Goal: Transaction & Acquisition: Purchase product/service

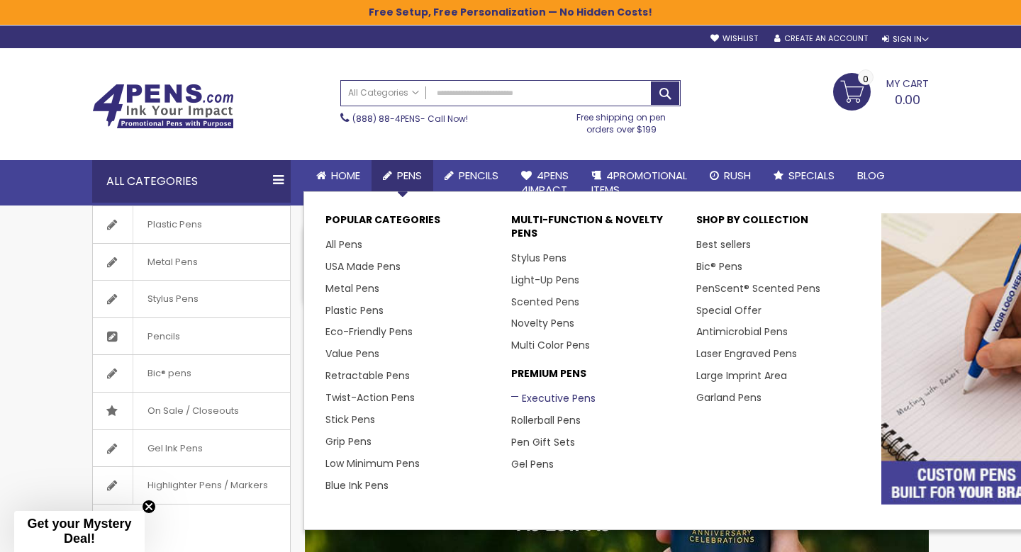
click at [540, 396] on link "Executive Pens" at bounding box center [553, 398] width 84 height 14
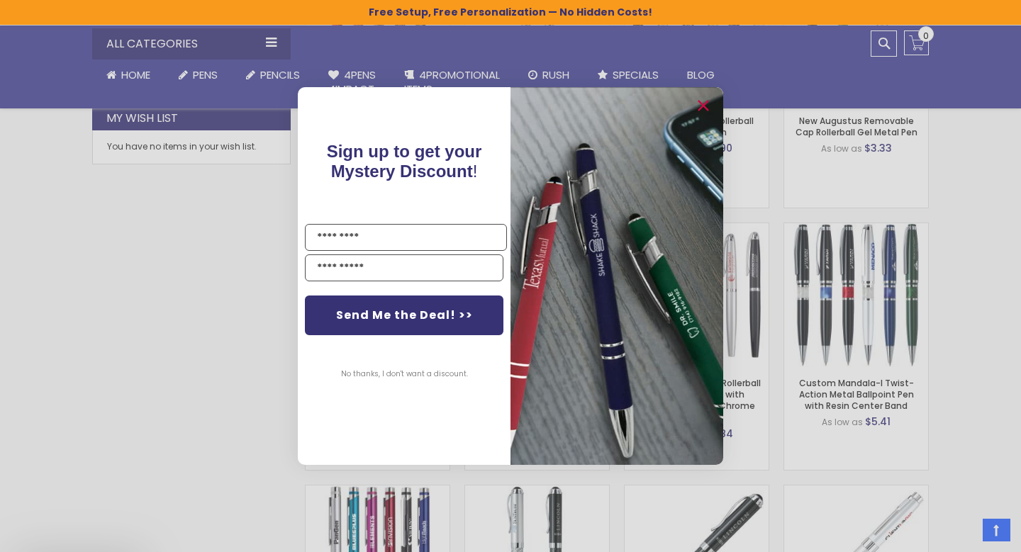
scroll to position [730, 0]
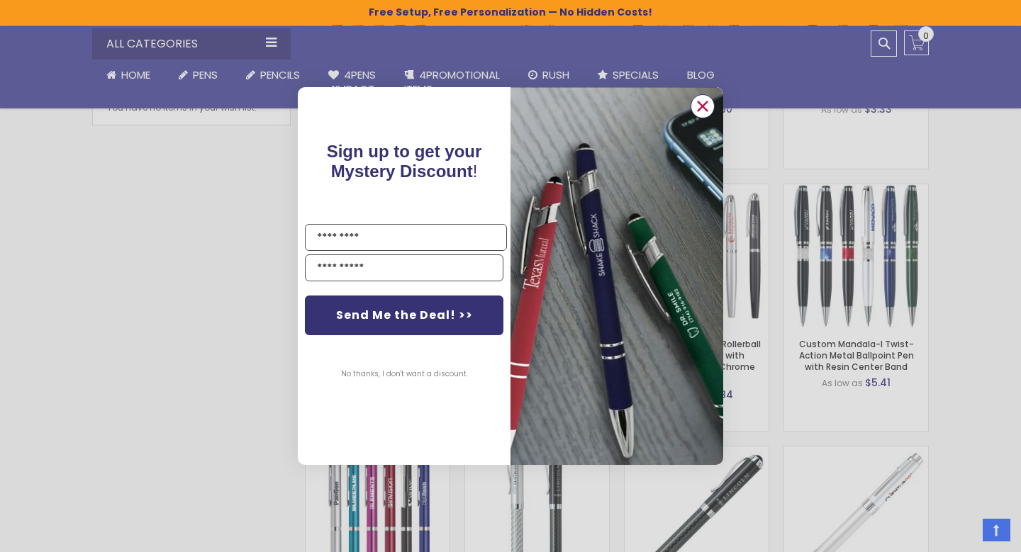
click at [703, 110] on circle "Close dialog" at bounding box center [702, 106] width 21 height 21
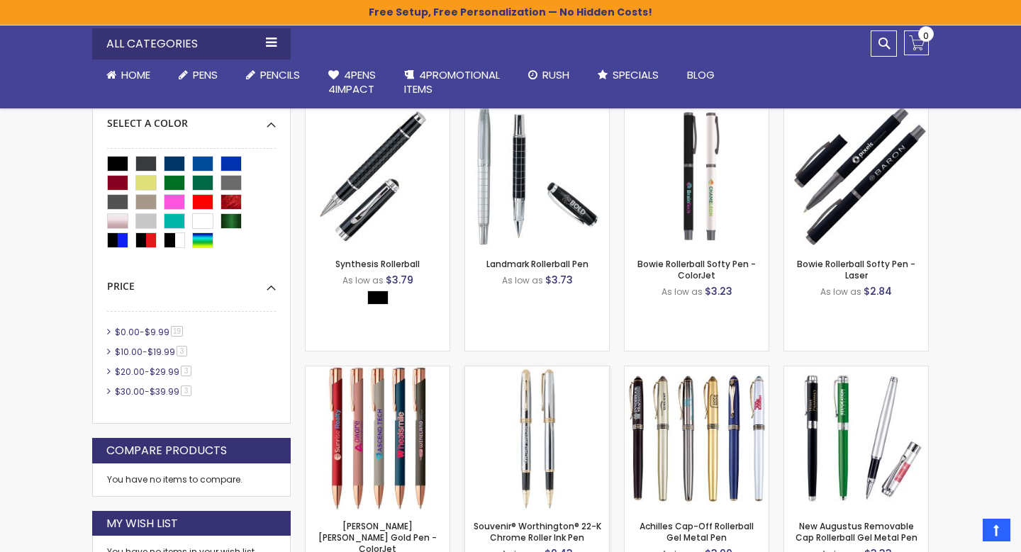
scroll to position [288, 0]
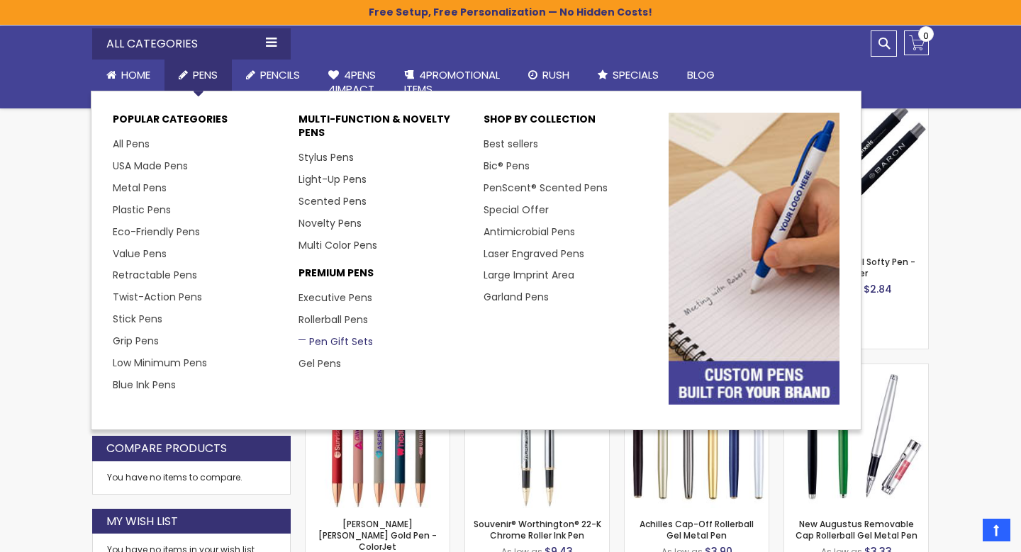
click at [329, 341] on link "Pen Gift Sets" at bounding box center [335, 342] width 74 height 14
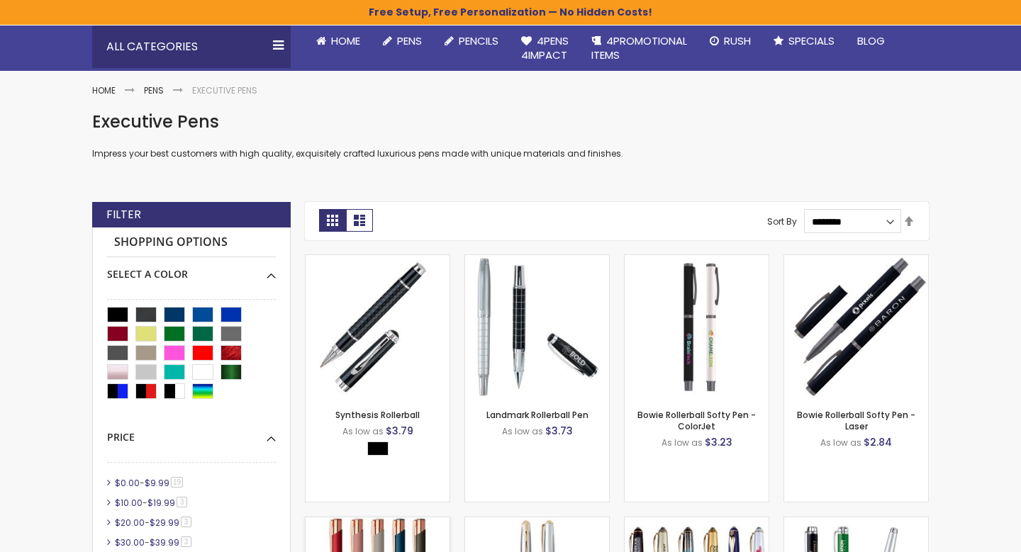
scroll to position [270, 0]
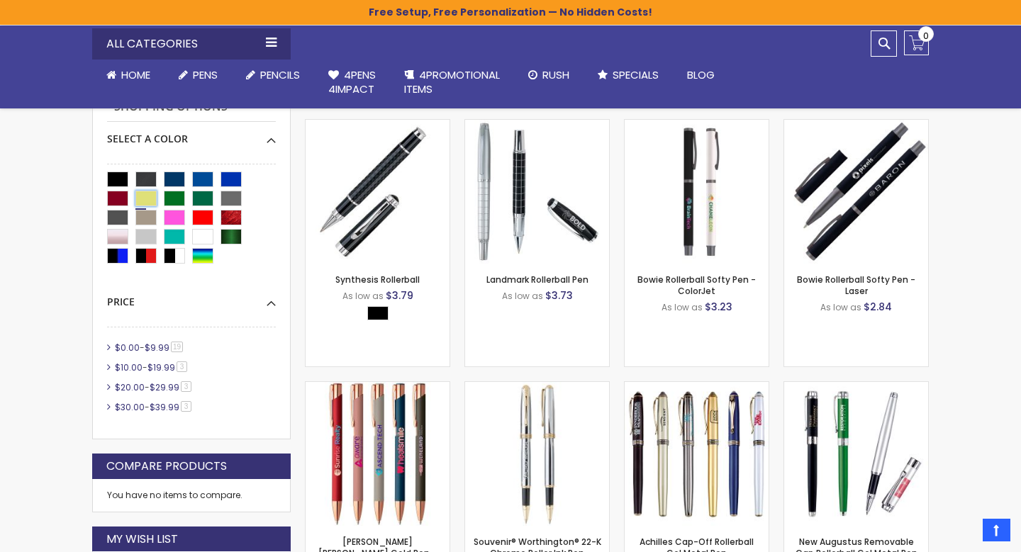
click at [144, 201] on div "Gold" at bounding box center [145, 199] width 21 height 16
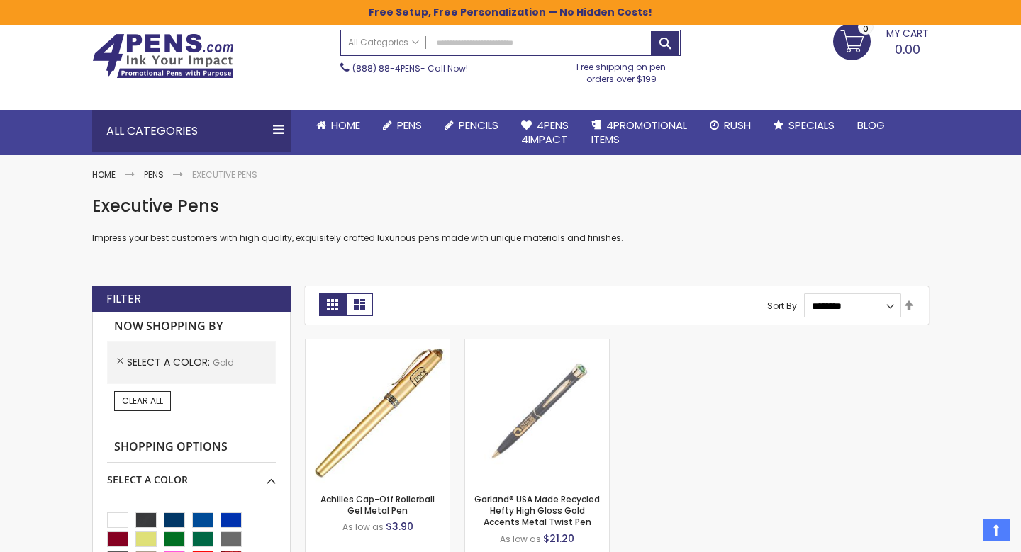
scroll to position [33, 0]
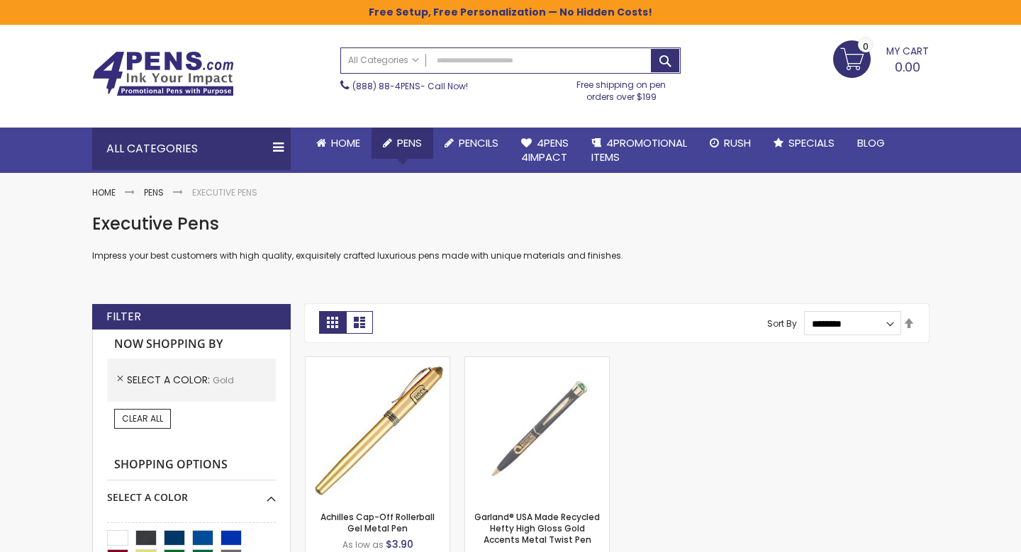
click at [416, 140] on span "Pens" at bounding box center [409, 142] width 25 height 15
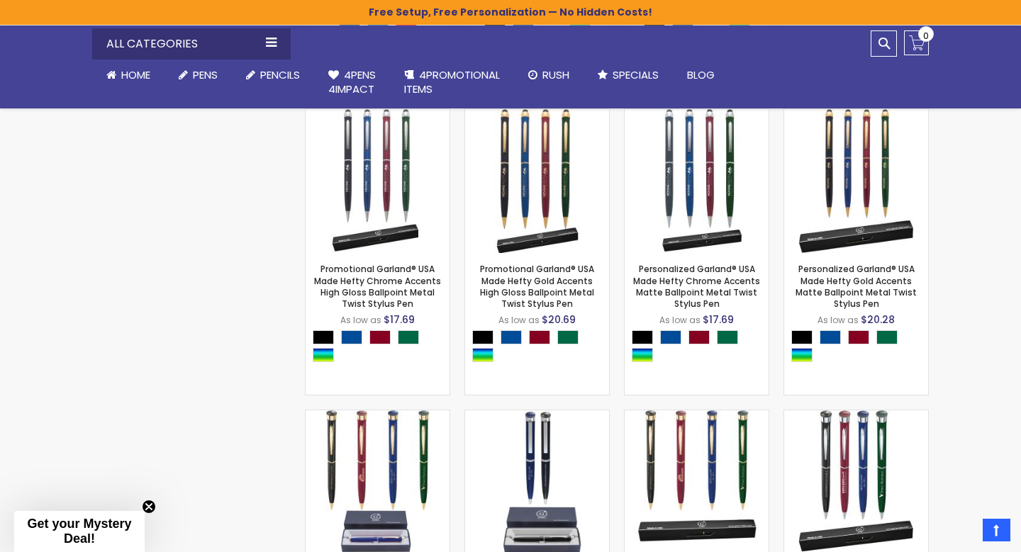
scroll to position [1119, 0]
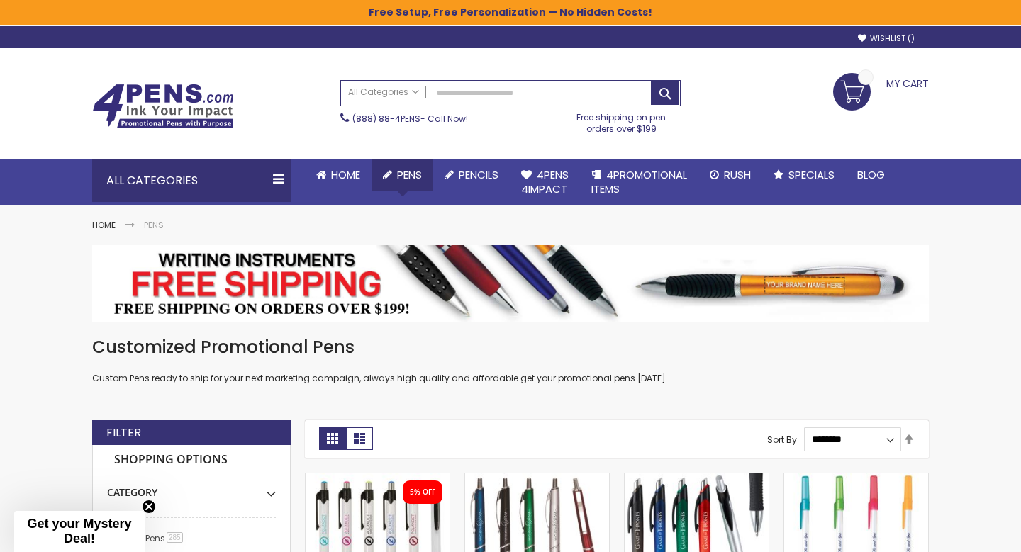
click at [412, 174] on span "Pens" at bounding box center [409, 174] width 25 height 15
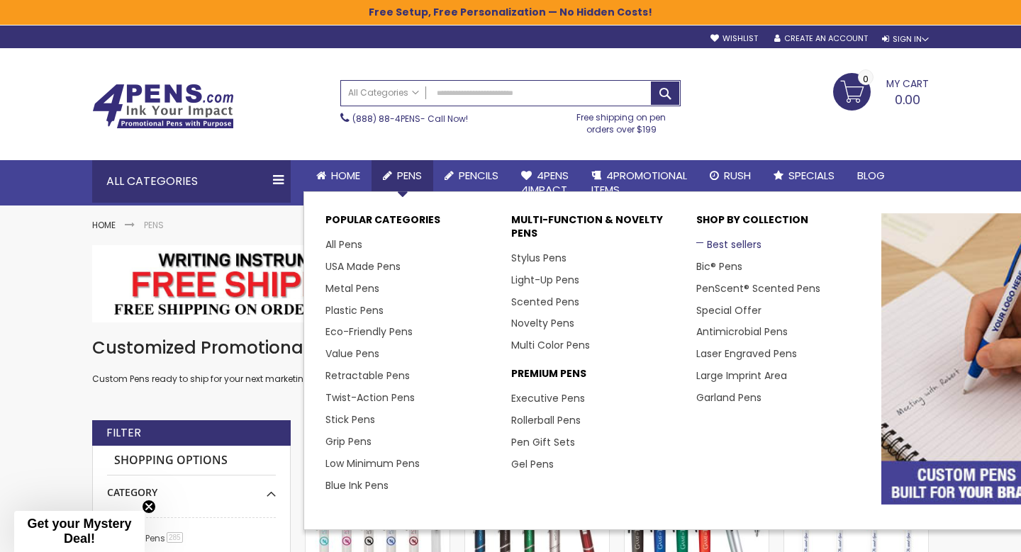
click at [732, 240] on link "Best sellers" at bounding box center [728, 244] width 65 height 14
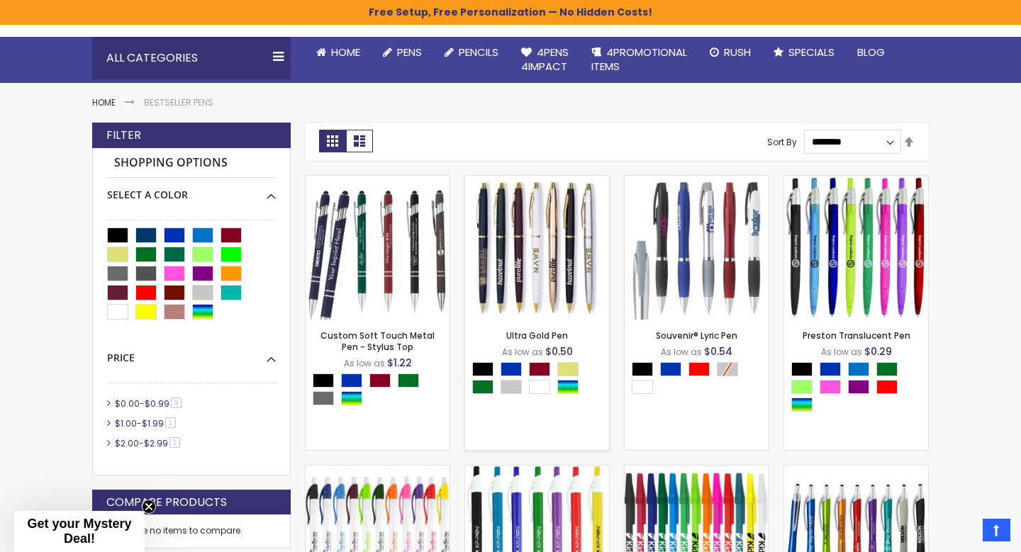
scroll to position [123, 0]
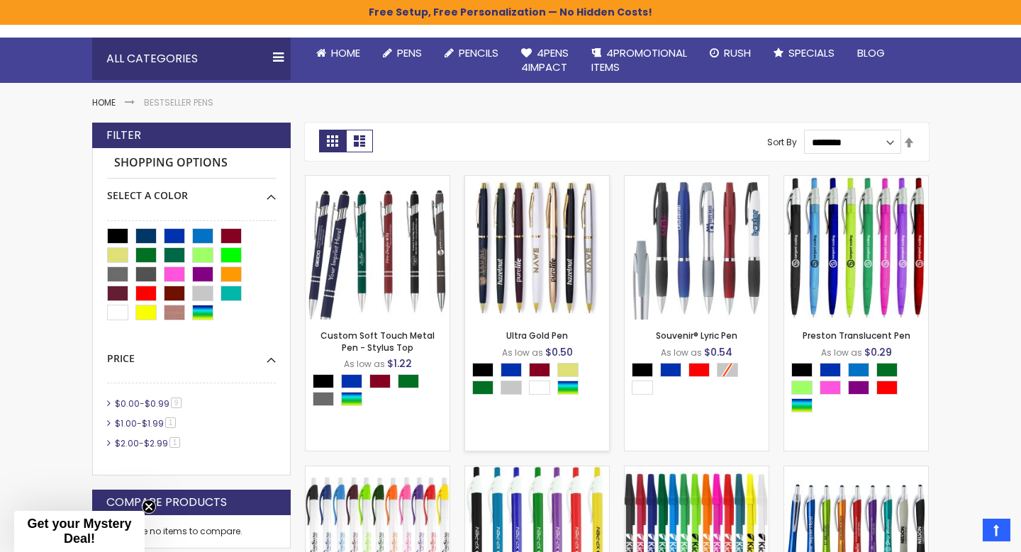
click at [587, 283] on img at bounding box center [537, 248] width 144 height 144
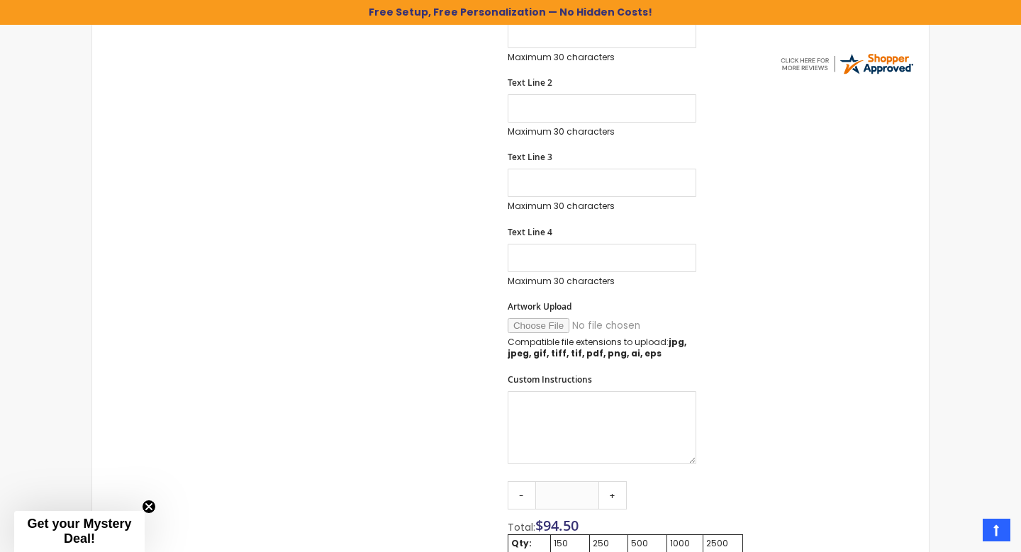
scroll to position [713, 0]
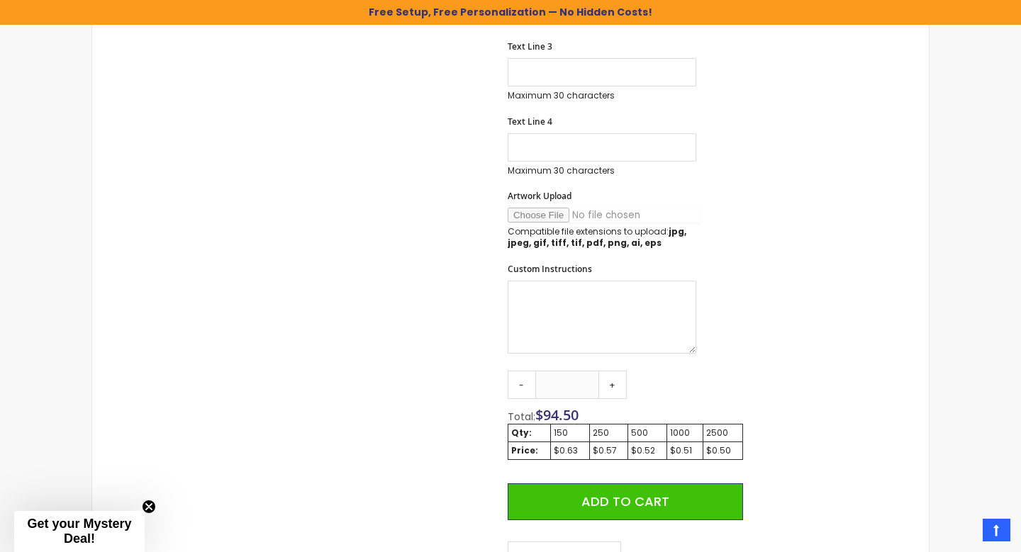
click at [553, 219] on input "Artwork Upload" at bounding box center [604, 215] width 193 height 15
type input "**********"
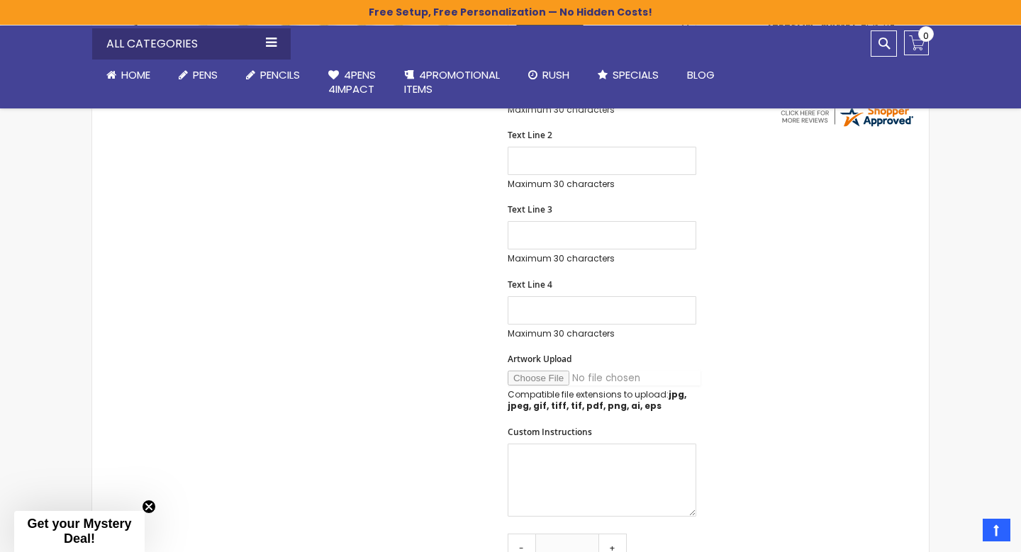
scroll to position [596, 0]
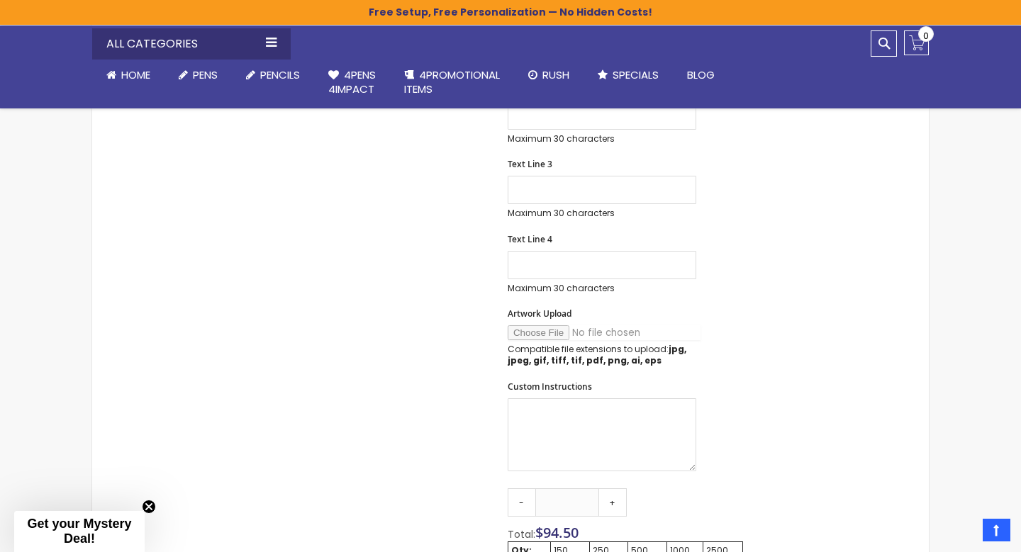
click at [555, 333] on input "Artwork Upload" at bounding box center [604, 332] width 193 height 15
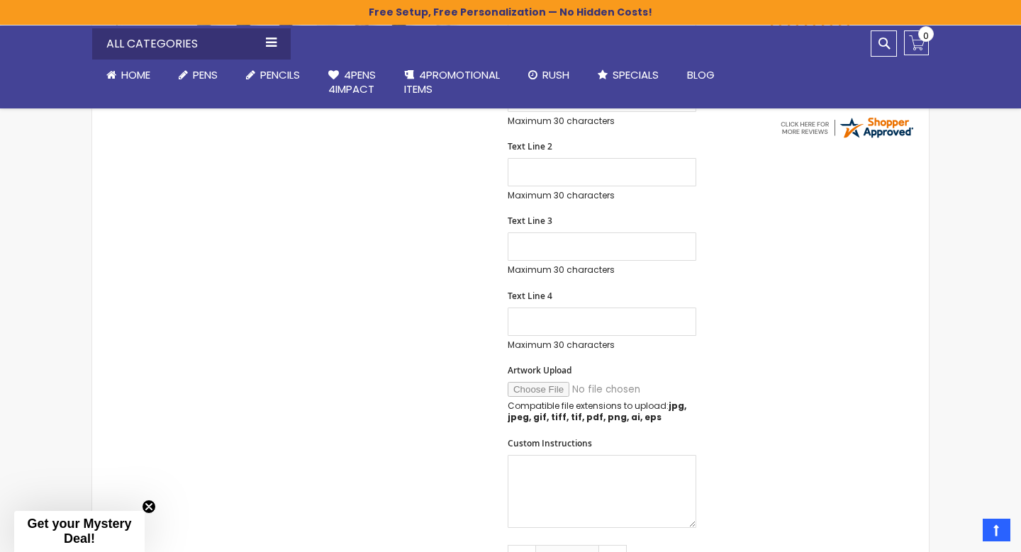
click at [635, 357] on div "**********" at bounding box center [625, 179] width 235 height 703
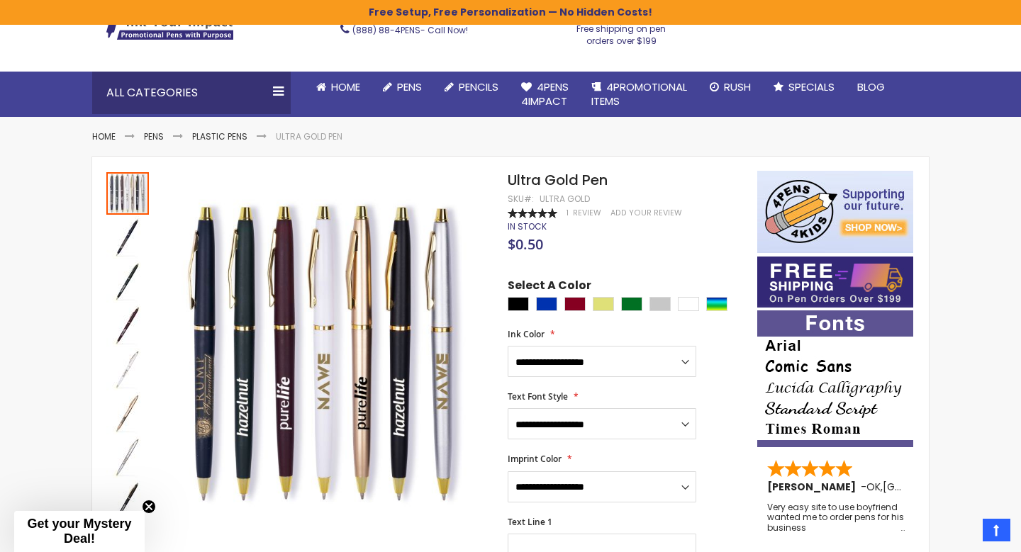
scroll to position [0, 0]
